Goal: Information Seeking & Learning: Check status

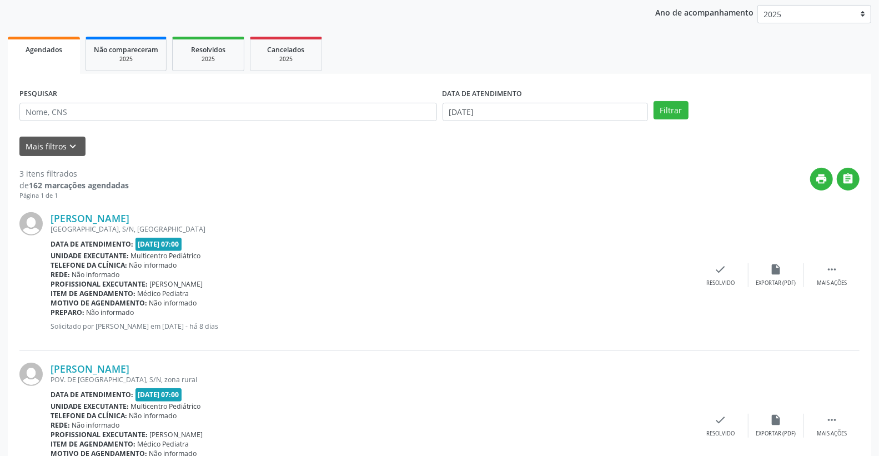
scroll to position [158, 0]
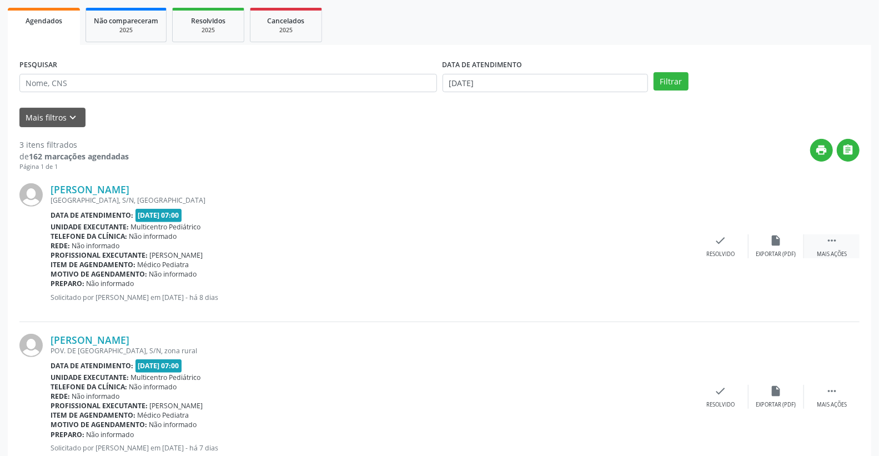
click at [836, 241] on icon "" at bounding box center [832, 240] width 12 height 12
click at [773, 240] on icon "alarm_off" at bounding box center [776, 240] width 12 height 12
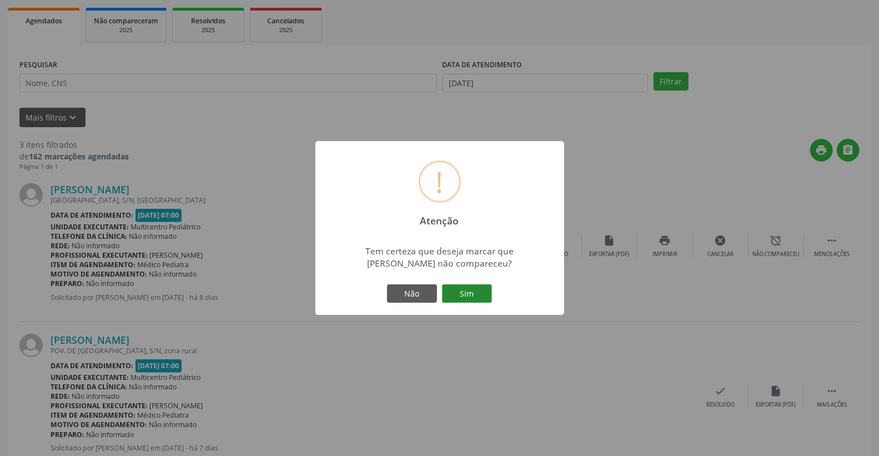
click at [453, 293] on button "Sim" at bounding box center [467, 293] width 50 height 19
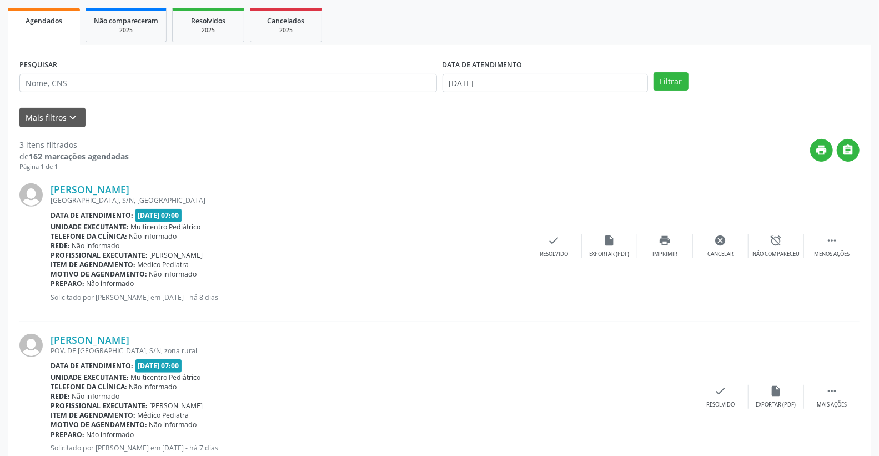
scroll to position [0, 0]
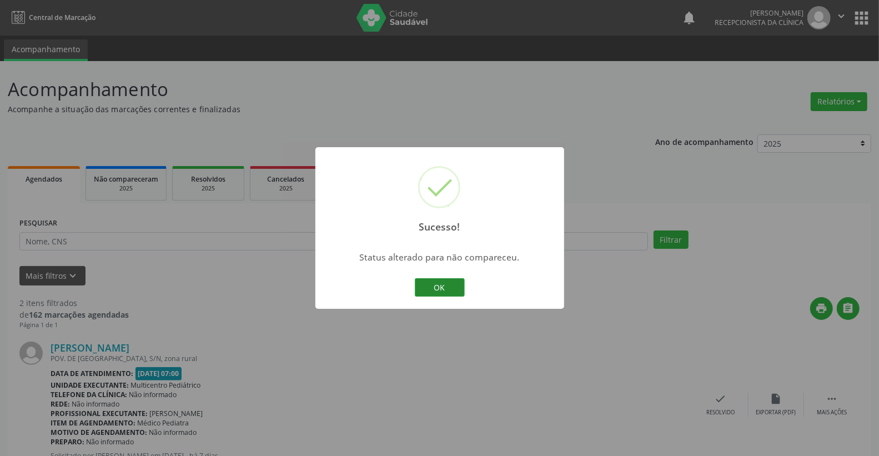
click at [457, 284] on button "OK" at bounding box center [440, 287] width 50 height 19
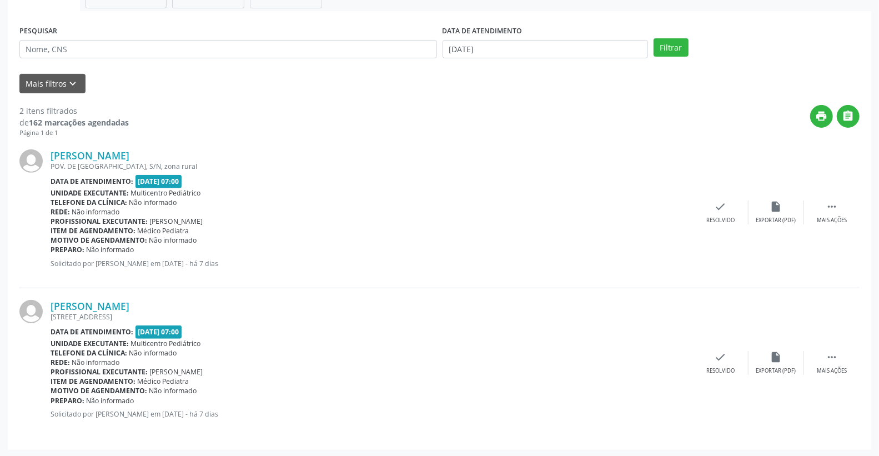
scroll to position [193, 0]
click at [836, 198] on div "[PERSON_NAME] POV. DE [GEOGRAPHIC_DATA], S/N, zona rural Data de atendimento: […" at bounding box center [439, 212] width 840 height 150
click at [834, 204] on icon "" at bounding box center [832, 206] width 12 height 12
click at [764, 211] on div "alarm_off Não compareceu" at bounding box center [777, 212] width 56 height 24
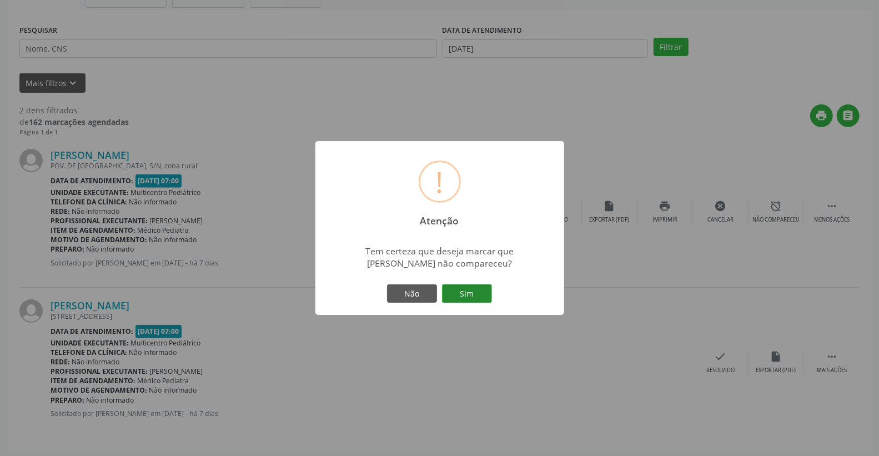
click at [442, 299] on button "Sim" at bounding box center [467, 293] width 50 height 19
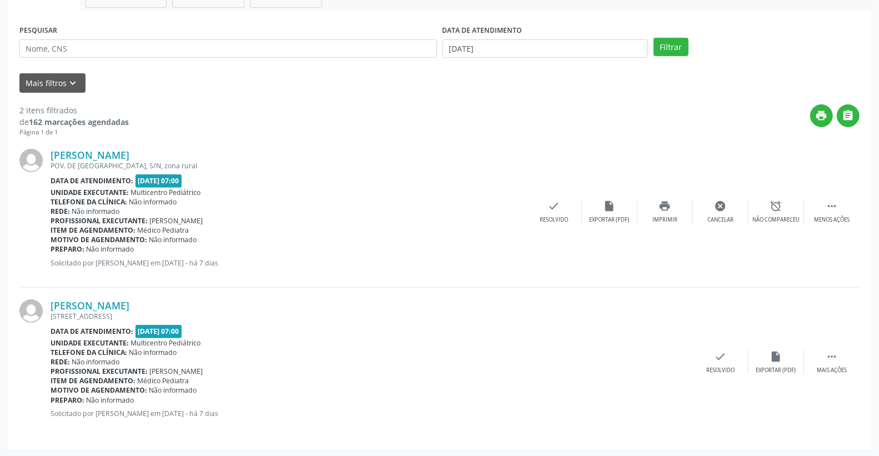
scroll to position [0, 0]
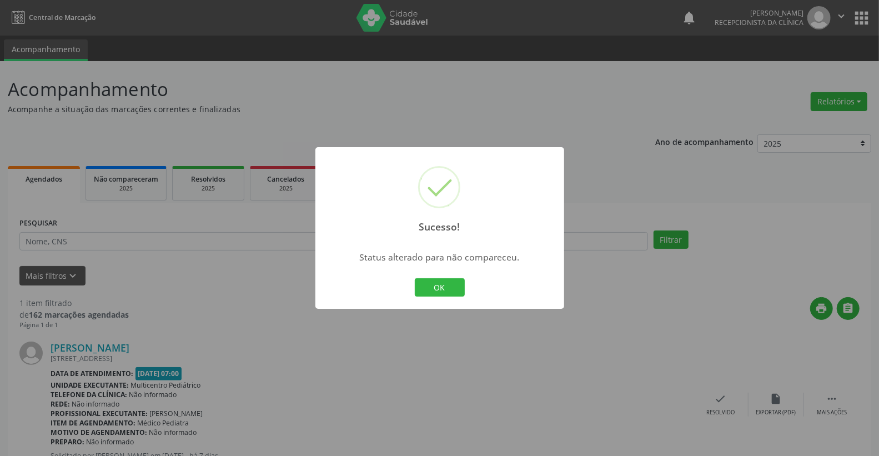
click at [463, 278] on div "OK Cancel" at bounding box center [439, 287] width 55 height 23
click at [459, 280] on button "OK" at bounding box center [440, 287] width 50 height 19
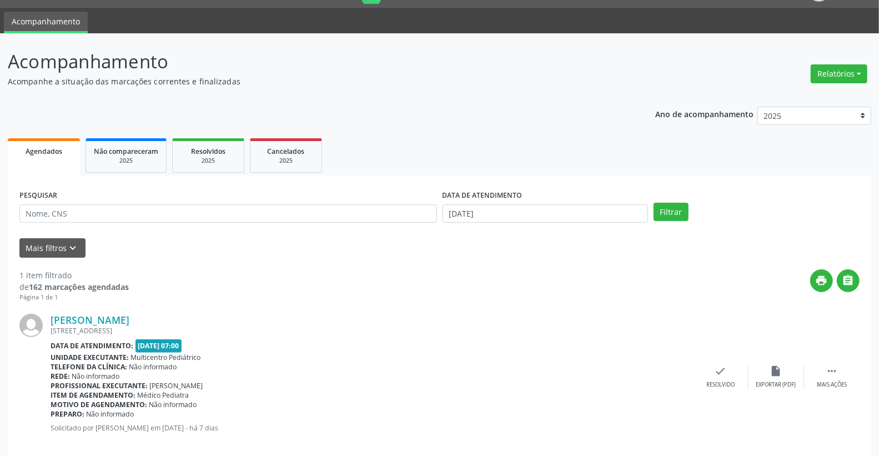
scroll to position [42, 0]
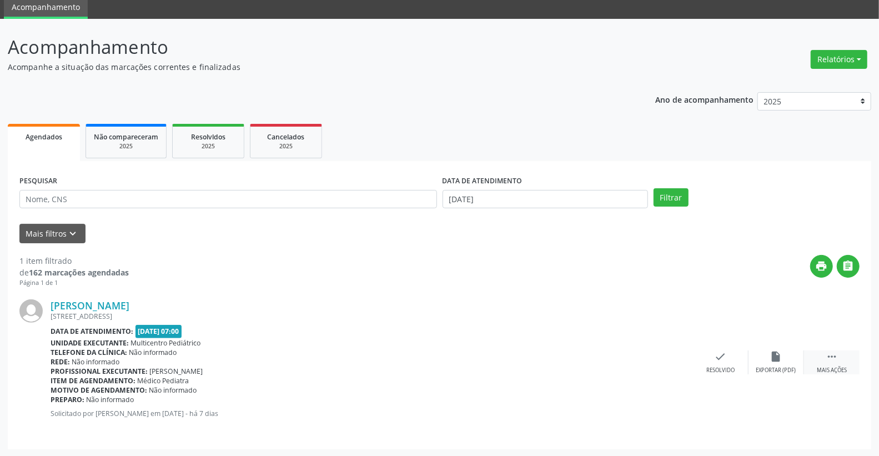
click at [826, 357] on icon "" at bounding box center [832, 356] width 12 height 12
click at [774, 351] on icon "alarm_off" at bounding box center [776, 356] width 12 height 12
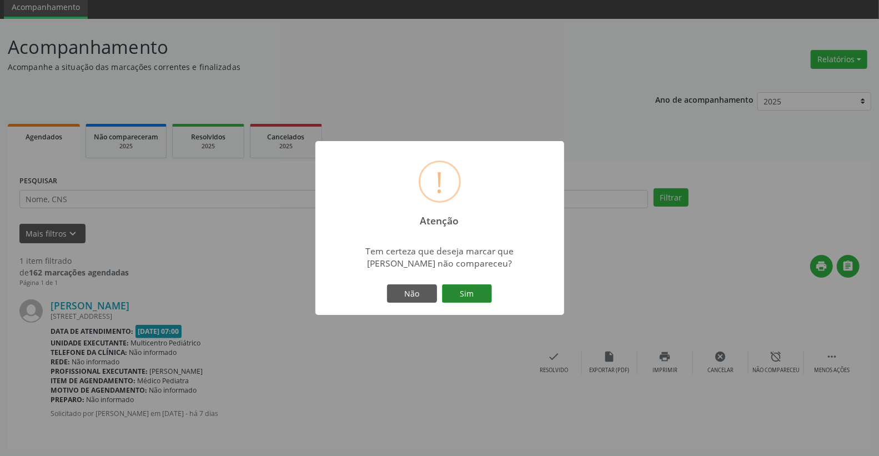
click at [481, 288] on button "Sim" at bounding box center [467, 293] width 50 height 19
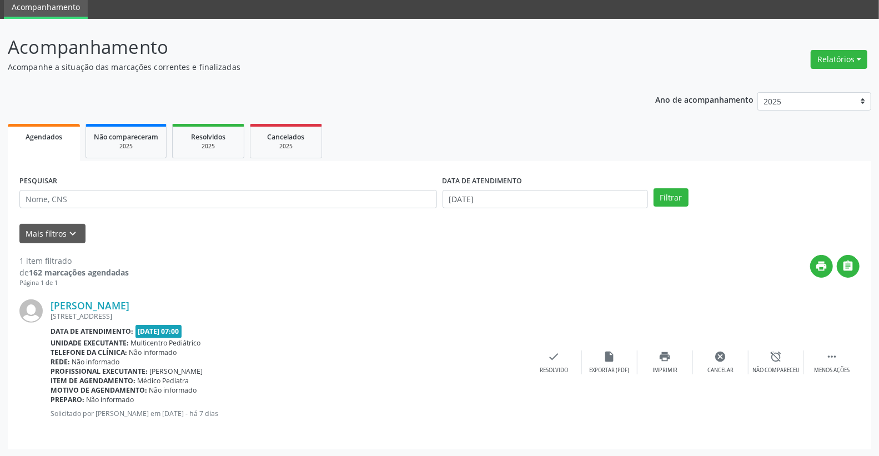
scroll to position [0, 0]
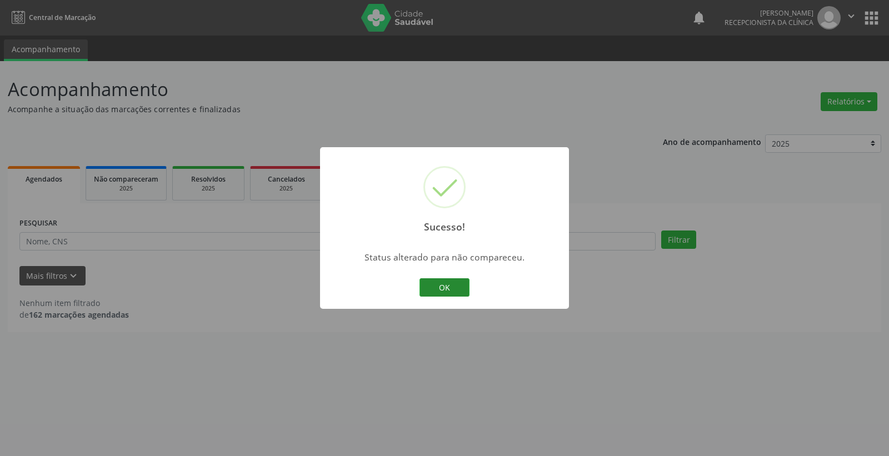
click at [458, 282] on button "OK" at bounding box center [444, 287] width 50 height 19
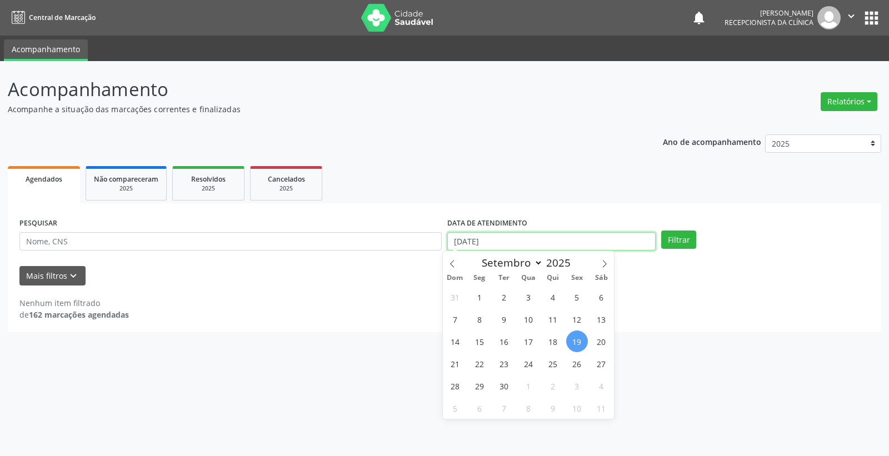
click at [511, 249] on body "Central de Marcação notifications [PERSON_NAME] Recepcionista da clínica  Conf…" at bounding box center [444, 228] width 889 height 456
click at [479, 356] on span "22" at bounding box center [479, 364] width 22 height 22
type input "22/09/2025"
click at [479, 356] on span "22" at bounding box center [479, 364] width 22 height 22
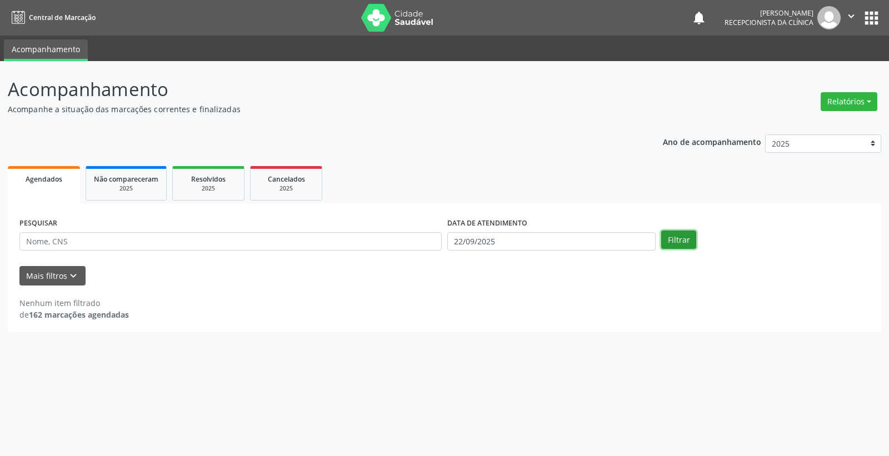
click at [665, 233] on button "Filtrar" at bounding box center [678, 239] width 35 height 19
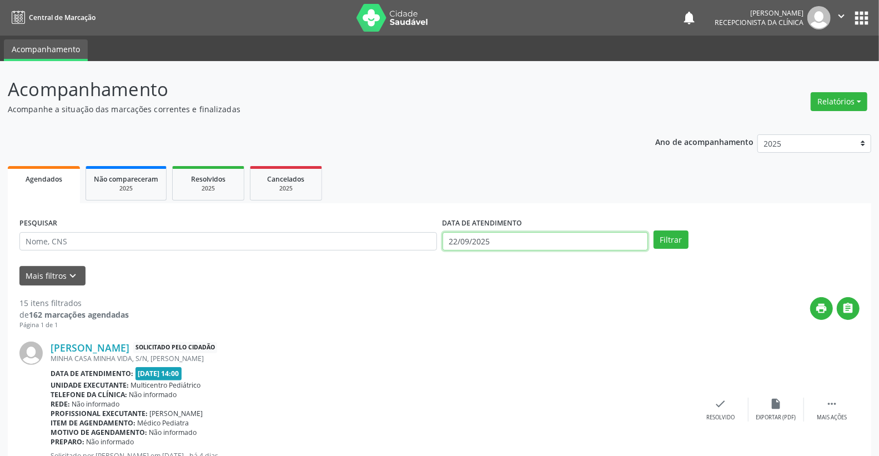
click at [503, 240] on input "22/09/2025" at bounding box center [546, 241] width 206 height 19
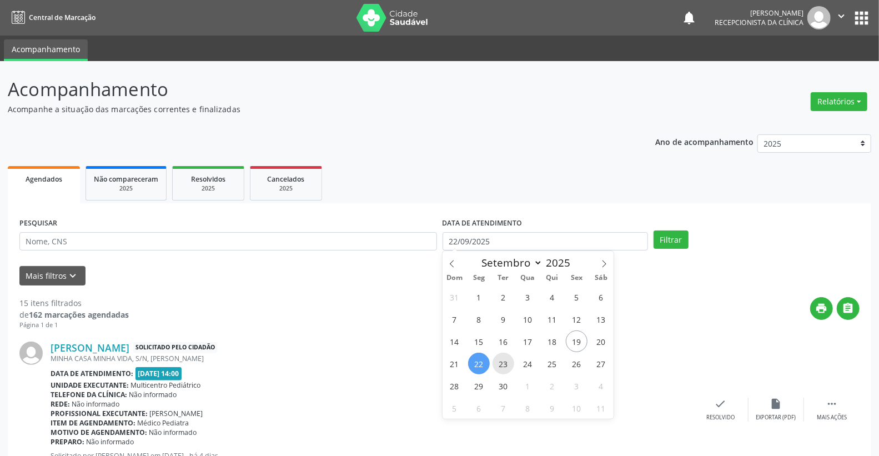
click at [502, 363] on span "23" at bounding box center [504, 364] width 22 height 22
type input "23/09/2025"
click at [502, 363] on span "23" at bounding box center [504, 364] width 22 height 22
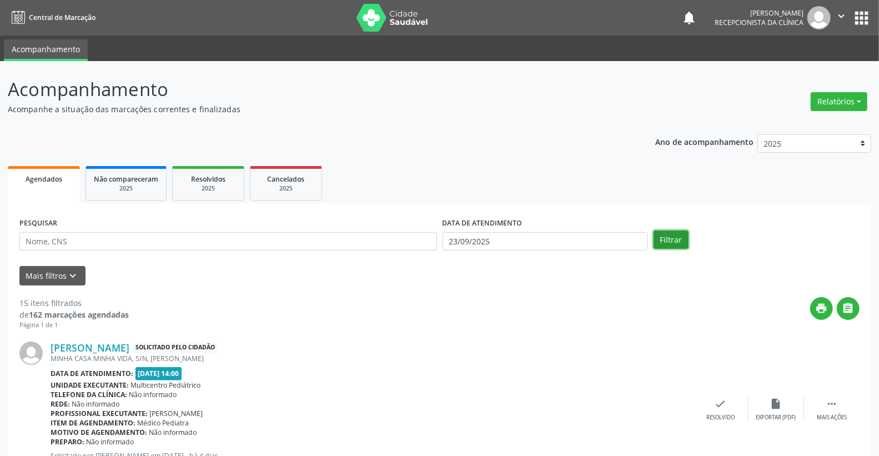
click at [680, 241] on button "Filtrar" at bounding box center [671, 239] width 35 height 19
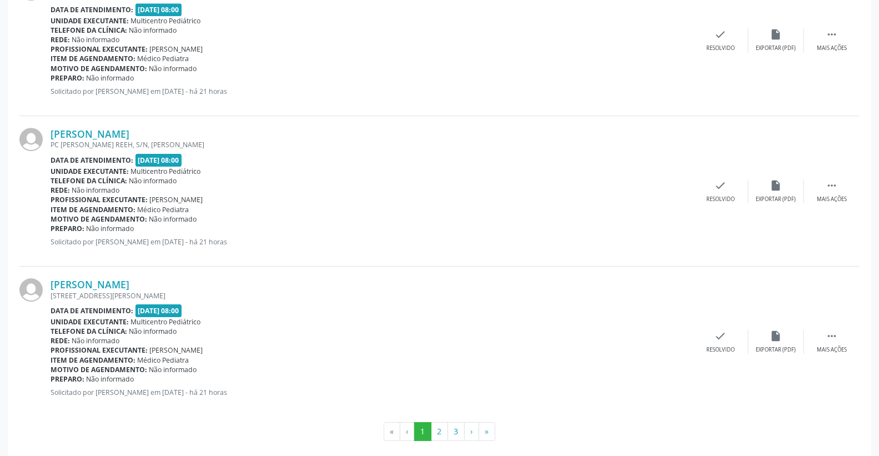
scroll to position [2192, 0]
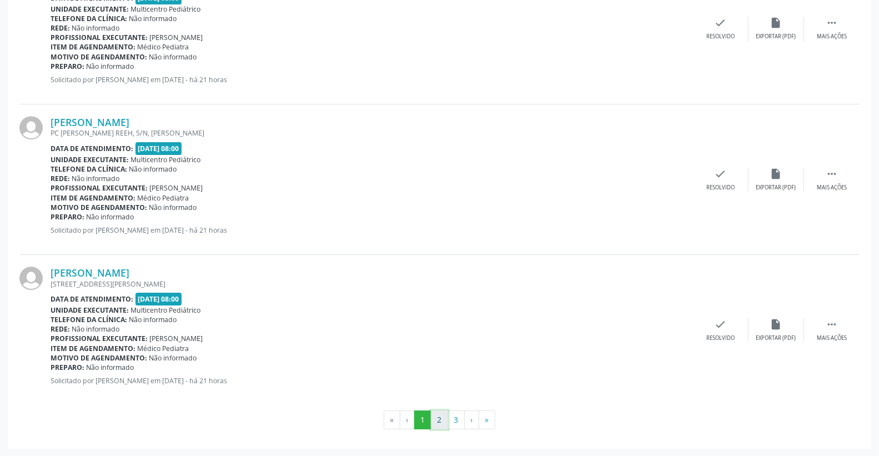
click at [435, 420] on button "2" at bounding box center [439, 419] width 17 height 19
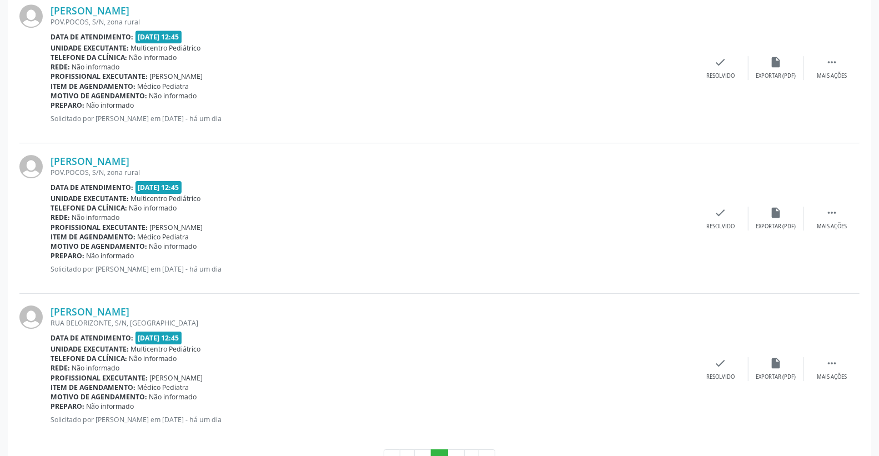
scroll to position [2201, 0]
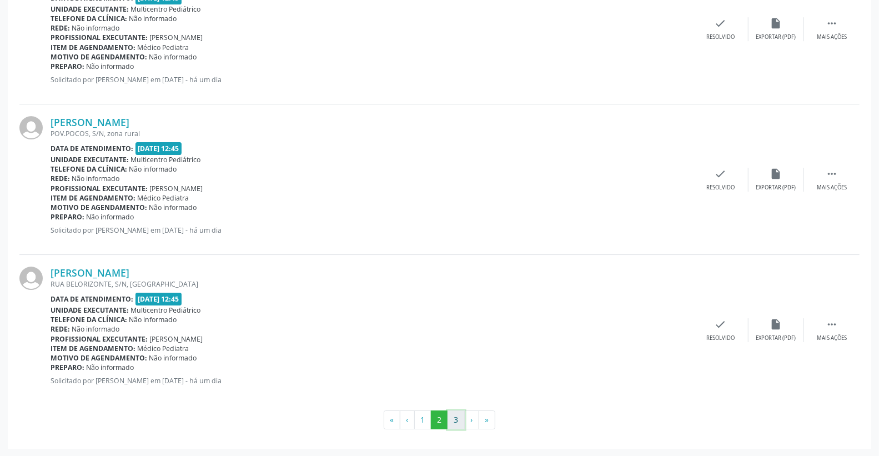
click at [452, 424] on button "3" at bounding box center [456, 419] width 17 height 19
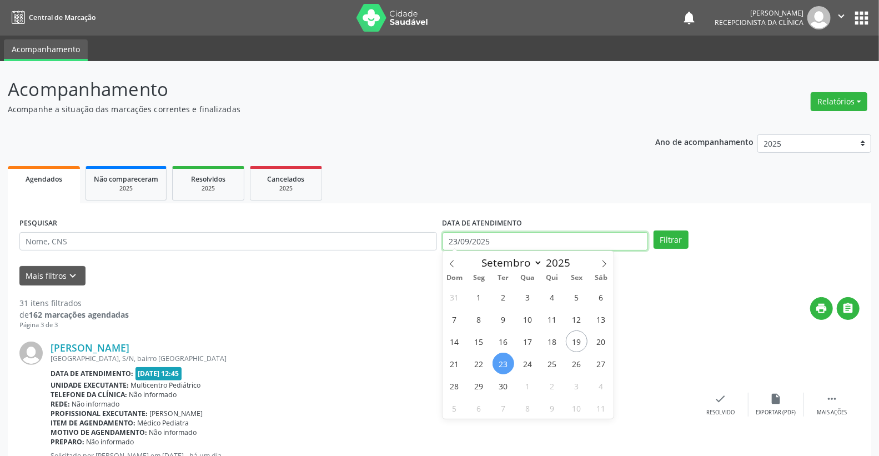
click at [517, 233] on input "23/09/2025" at bounding box center [546, 241] width 206 height 19
click at [525, 361] on span "24" at bounding box center [528, 364] width 22 height 22
type input "[DATE]"
click at [525, 361] on span "24" at bounding box center [528, 364] width 22 height 22
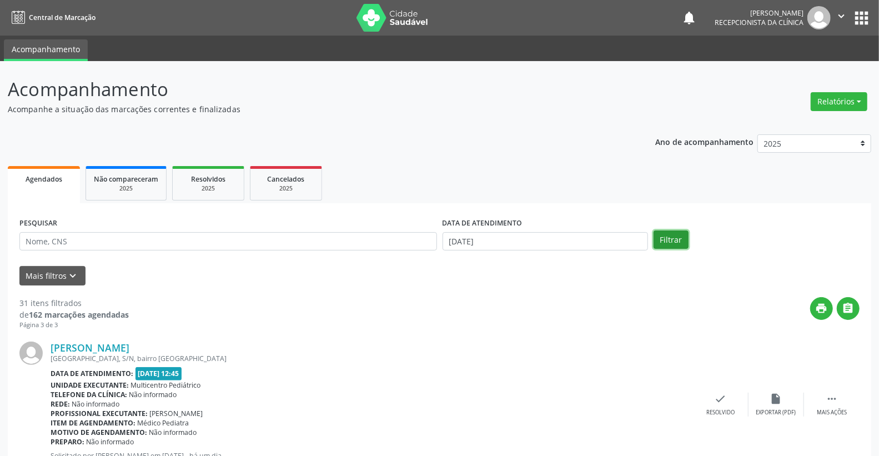
click at [665, 230] on button "Filtrar" at bounding box center [671, 239] width 35 height 19
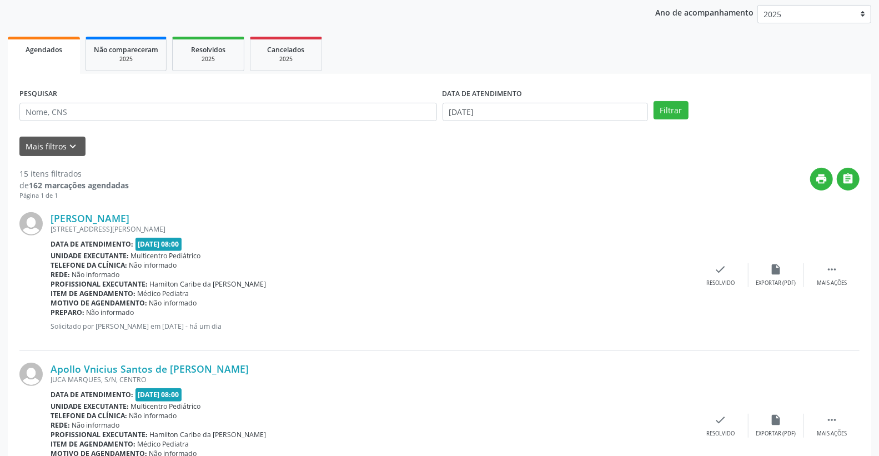
scroll to position [124, 0]
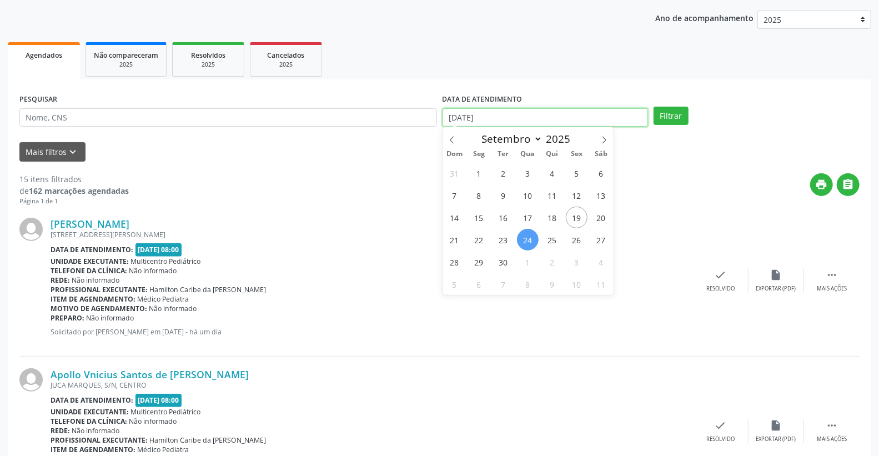
click at [553, 124] on body "Central de Marcação notifications [PERSON_NAME] Recepcionista da clínica  Conf…" at bounding box center [439, 104] width 879 height 456
click at [556, 243] on span "25" at bounding box center [552, 240] width 22 height 22
type input "25/09/2025"
click at [556, 243] on span "25" at bounding box center [552, 240] width 22 height 22
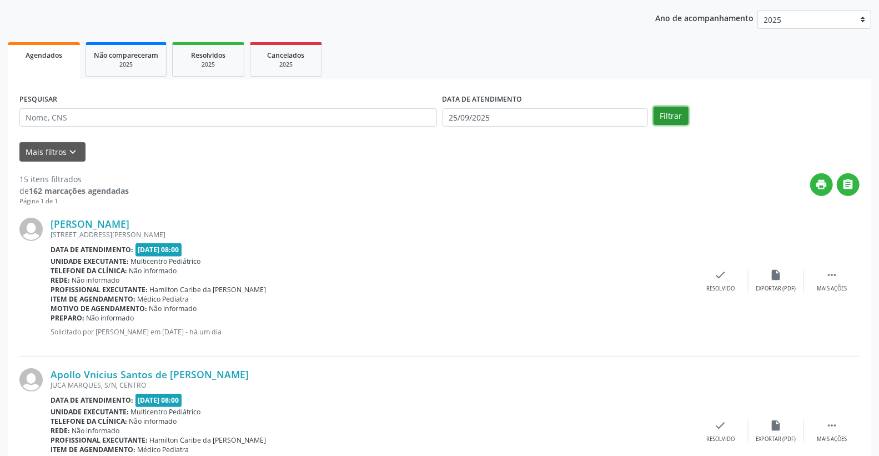
click at [674, 109] on button "Filtrar" at bounding box center [671, 116] width 35 height 19
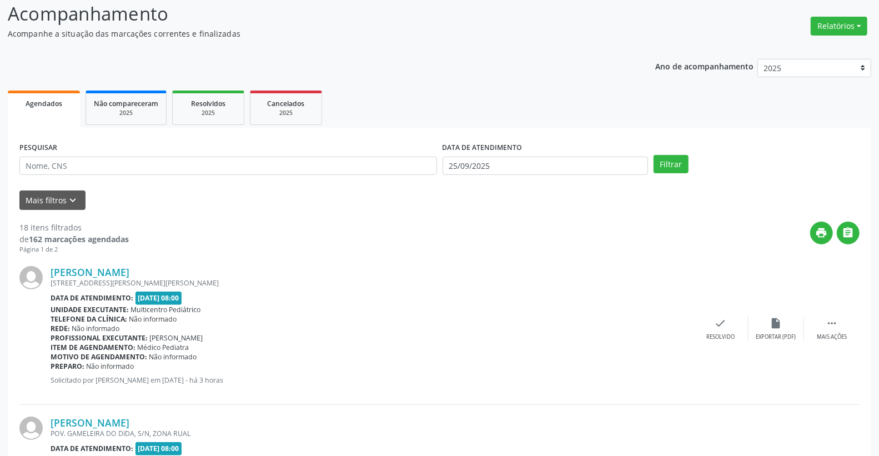
scroll to position [62, 0]
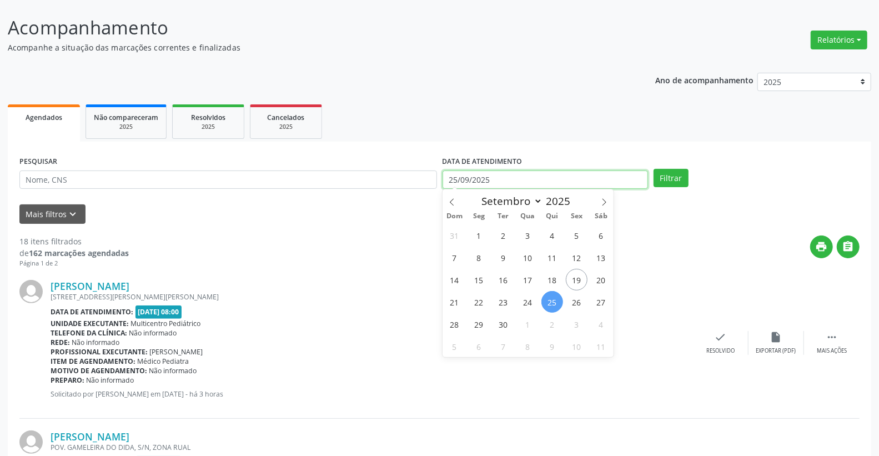
click at [519, 184] on input "25/09/2025" at bounding box center [546, 179] width 206 height 19
click at [575, 300] on span "26" at bounding box center [577, 302] width 22 height 22
type input "[DATE]"
click at [575, 300] on span "26" at bounding box center [577, 302] width 22 height 22
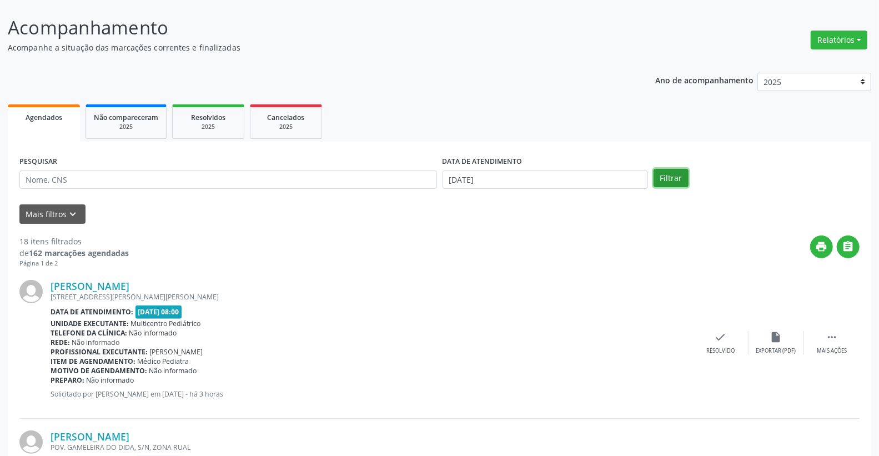
click at [672, 174] on button "Filtrar" at bounding box center [671, 178] width 35 height 19
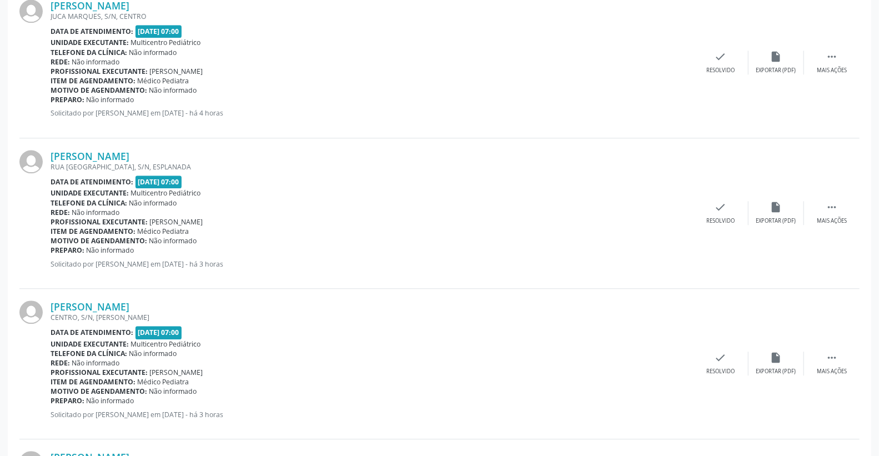
scroll to position [1849, 0]
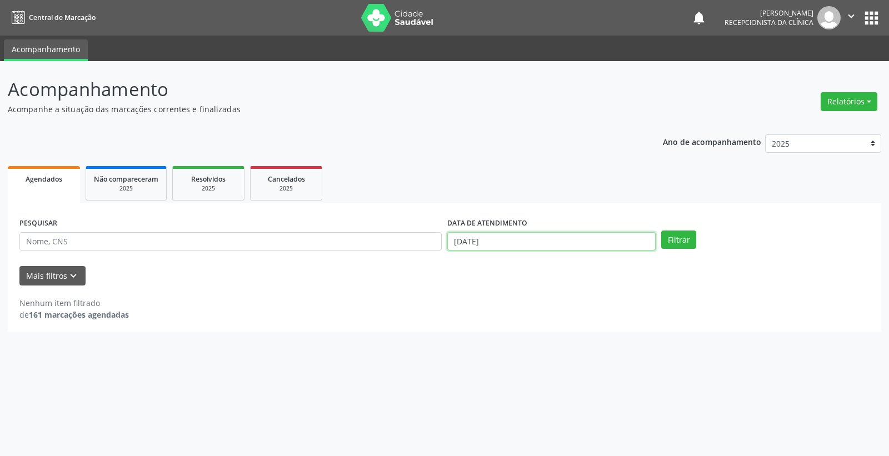
click at [539, 248] on body "Central de Marcação notifications Bartolomeu Silva Cruz Recepcionista da clínic…" at bounding box center [444, 228] width 889 height 456
click at [506, 342] on span "16" at bounding box center [504, 341] width 22 height 22
type input "16/09/2025"
click at [506, 342] on span "16" at bounding box center [504, 341] width 22 height 22
click at [678, 242] on button "Filtrar" at bounding box center [678, 239] width 35 height 19
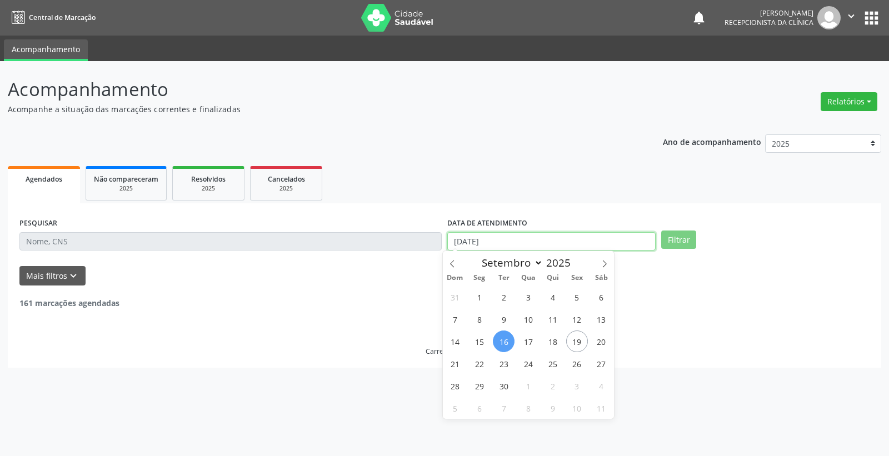
click at [575, 238] on input "16/09/2025" at bounding box center [551, 241] width 208 height 19
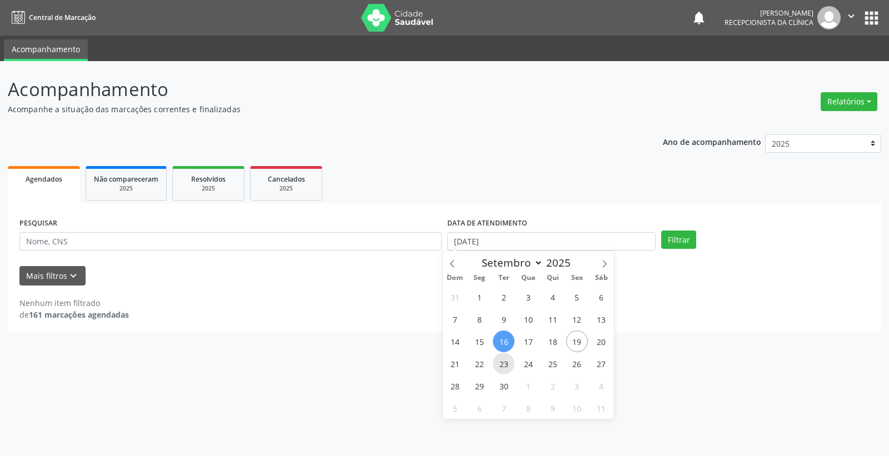
click at [506, 362] on span "23" at bounding box center [504, 364] width 22 height 22
type input "23/09/2025"
click at [506, 362] on span "23" at bounding box center [504, 364] width 22 height 22
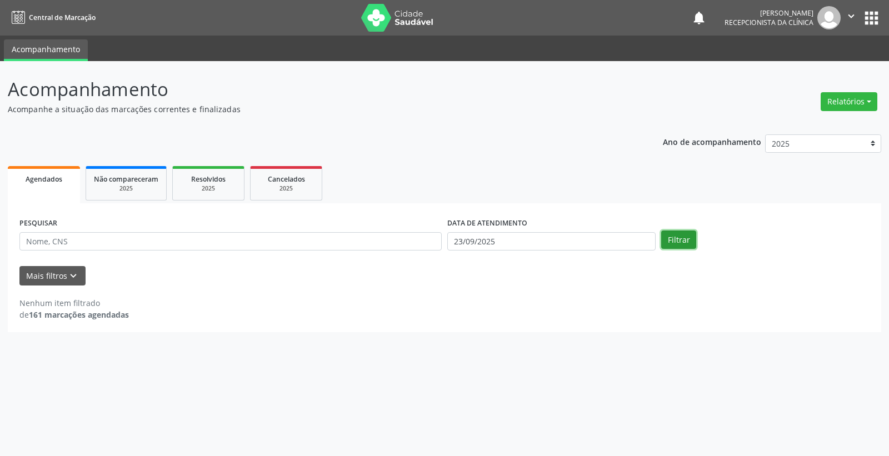
click at [676, 234] on button "Filtrar" at bounding box center [678, 239] width 35 height 19
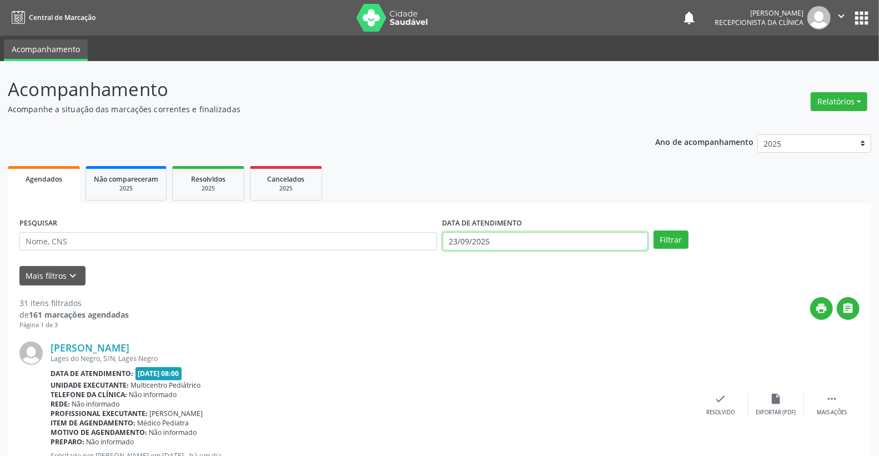
click at [508, 247] on input "23/09/2025" at bounding box center [546, 241] width 206 height 19
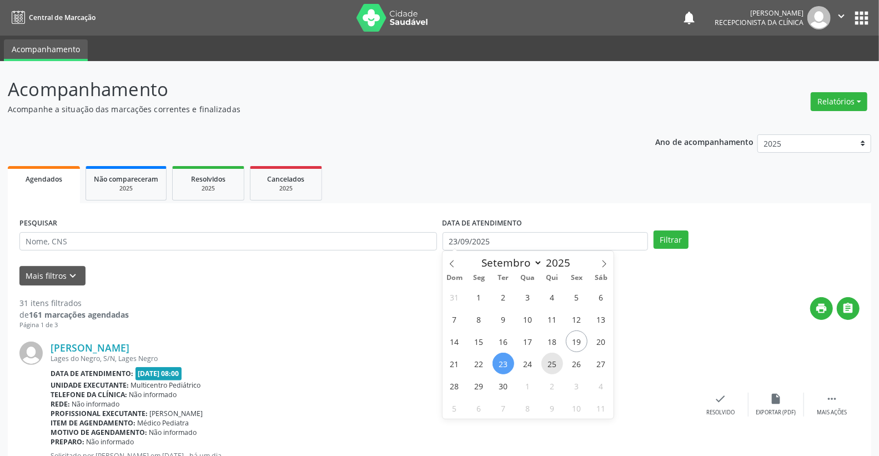
click at [542, 365] on span "25" at bounding box center [552, 364] width 22 height 22
type input "25/09/2025"
click at [542, 365] on span "25" at bounding box center [552, 364] width 22 height 22
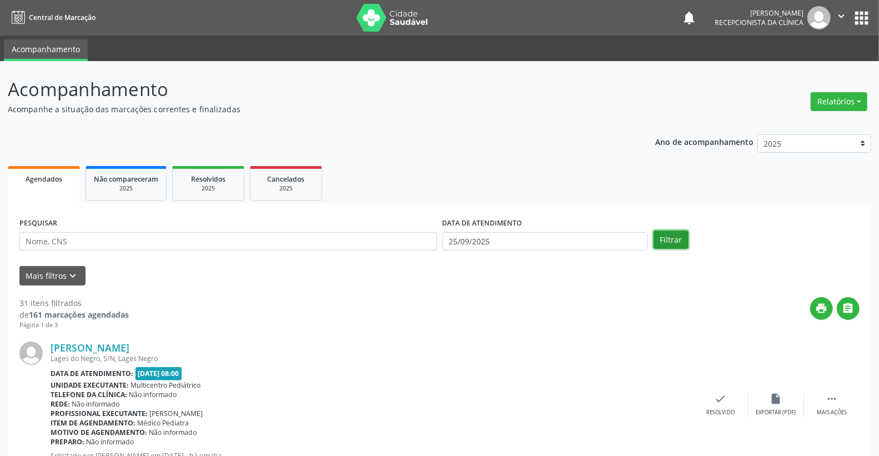
click at [666, 238] on button "Filtrar" at bounding box center [671, 239] width 35 height 19
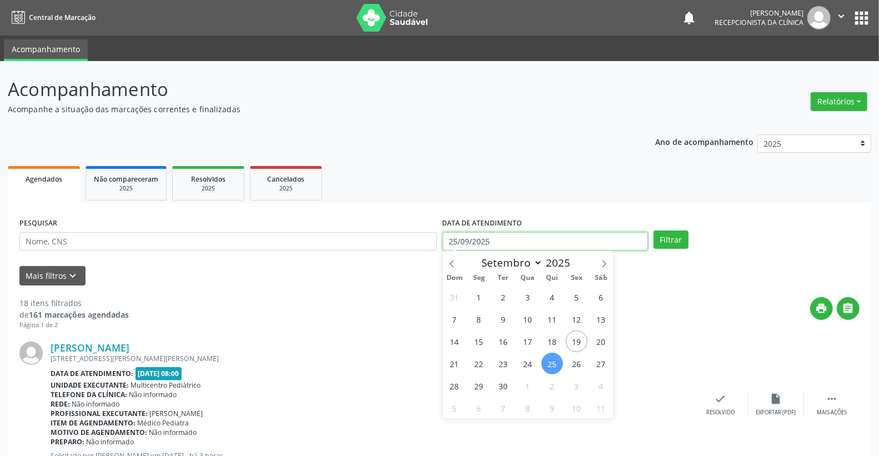
click at [558, 242] on input "25/09/2025" at bounding box center [546, 241] width 206 height 19
click at [387, 374] on div "Data de atendimento: 25/09/2025 - 08:00" at bounding box center [372, 373] width 643 height 13
